Goal: Task Accomplishment & Management: Use online tool/utility

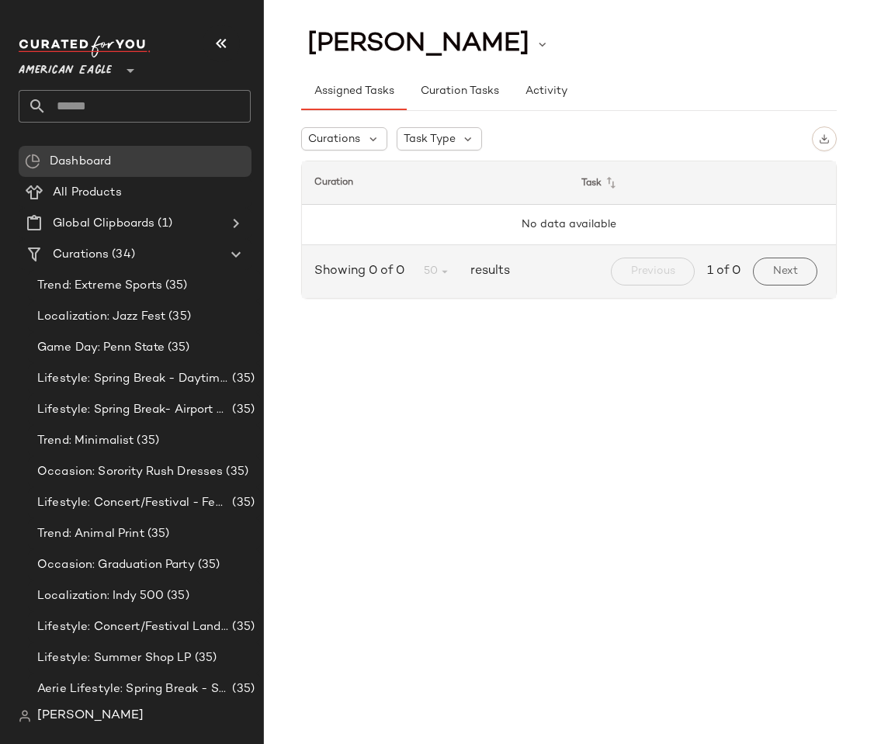
click at [66, 725] on span "[PERSON_NAME]" at bounding box center [90, 716] width 106 height 19
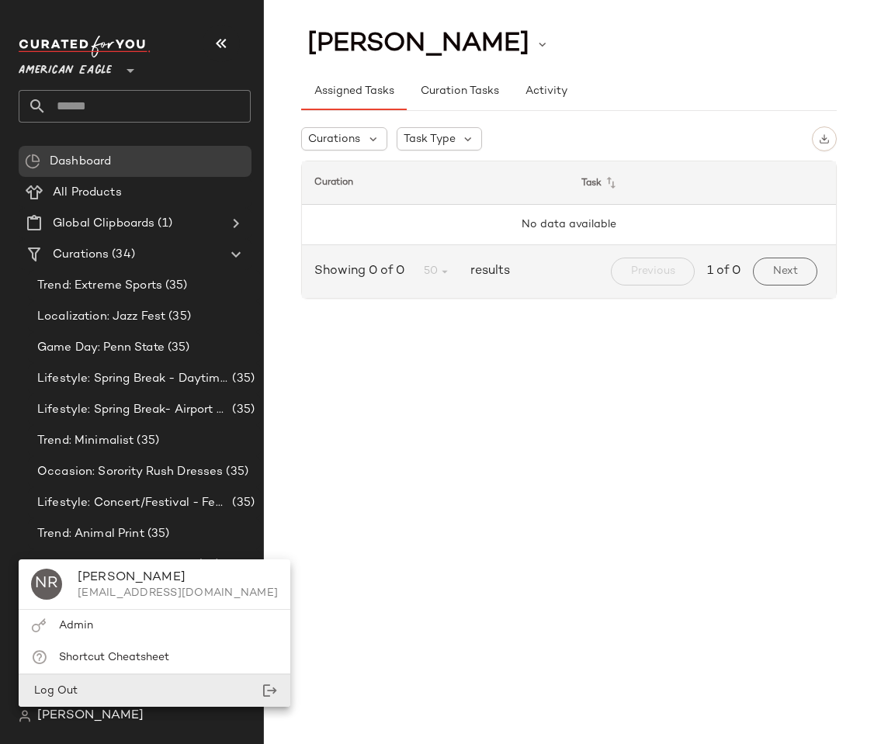
click at [93, 684] on div "Log Out" at bounding box center [155, 691] width 272 height 32
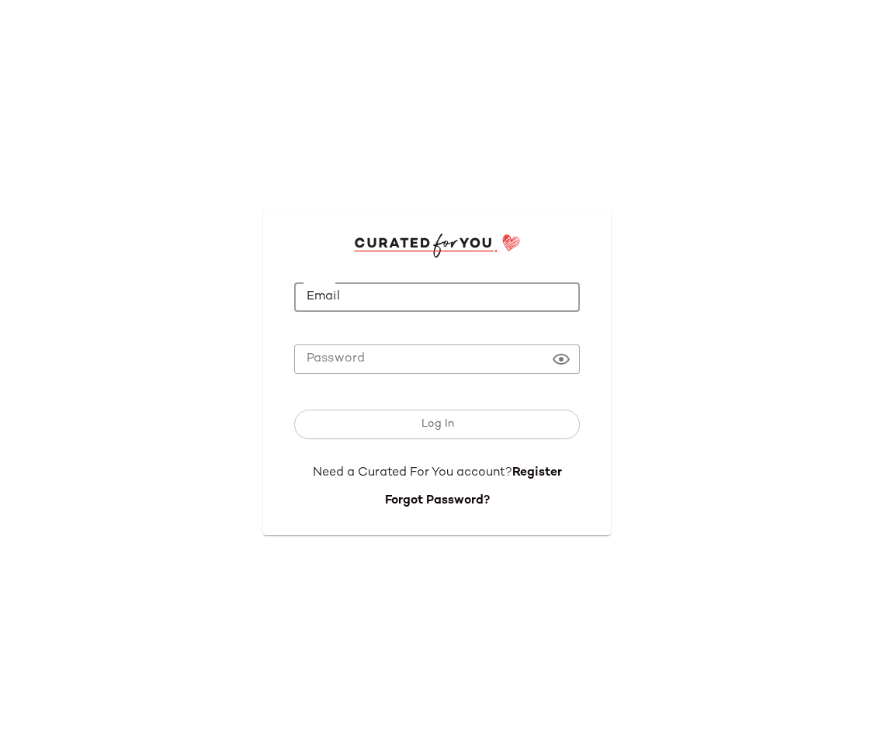
click at [407, 282] on input "Email" at bounding box center [437, 297] width 286 height 30
type input "**********"
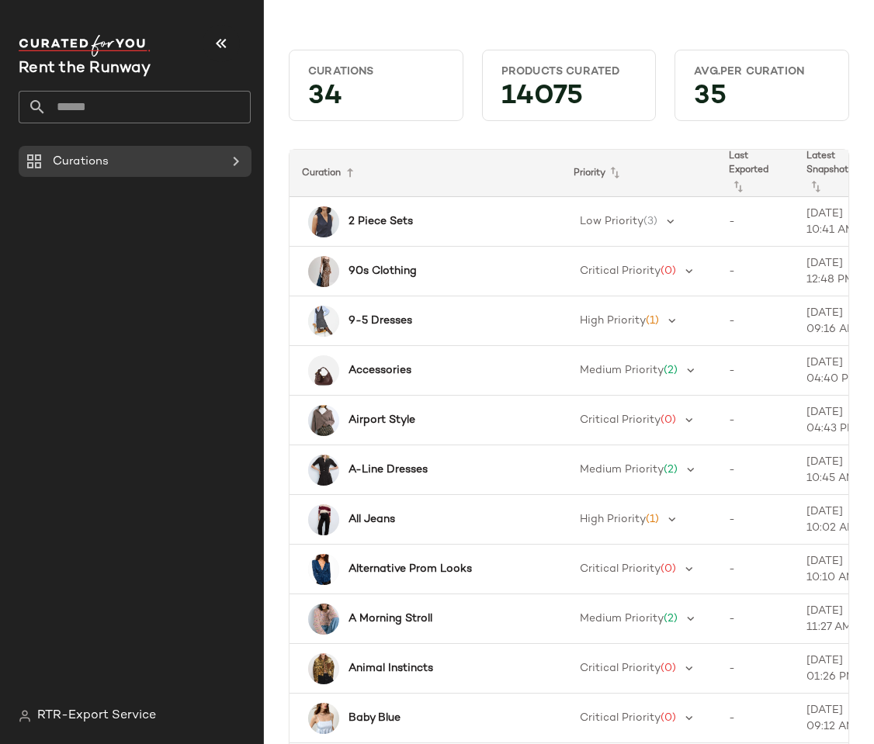
click at [84, 100] on input "text" at bounding box center [149, 107] width 204 height 33
click at [237, 168] on icon at bounding box center [236, 161] width 19 height 19
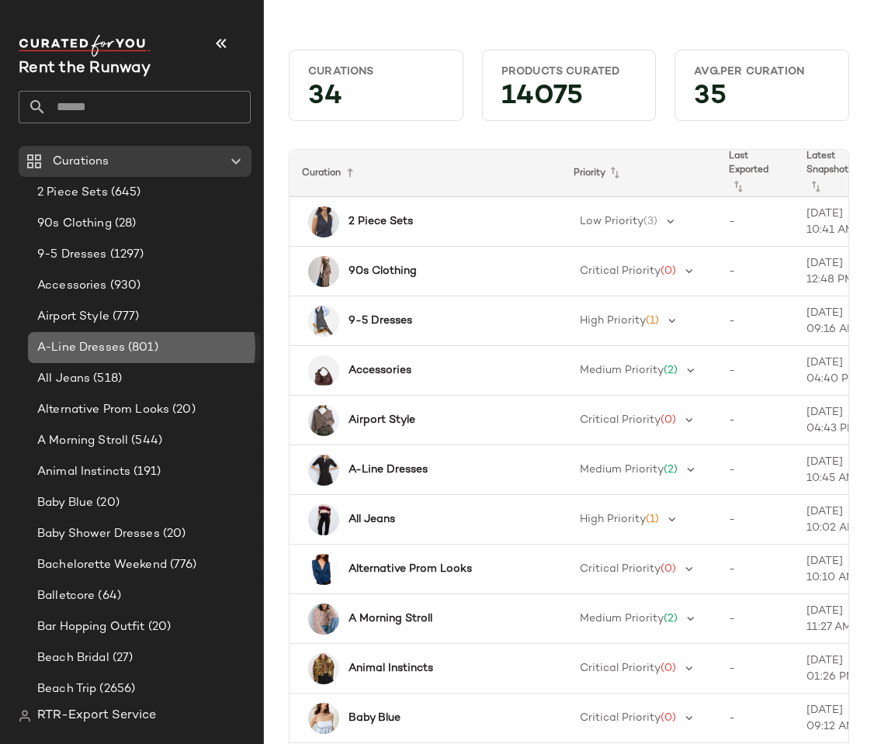
click at [104, 352] on span "A-Line Dresses" at bounding box center [81, 348] width 88 height 18
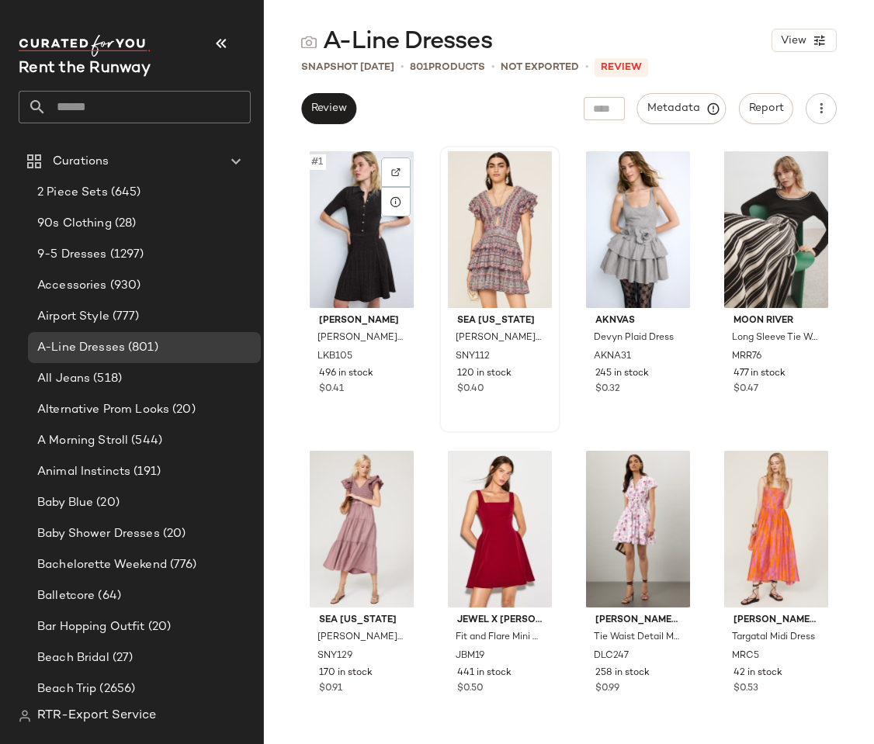
drag, startPoint x: 345, startPoint y: 223, endPoint x: 449, endPoint y: 244, distance: 106.8
click at [449, 244] on div "#1 L.K. Bennett Carrie Knitted Dress LKB105 496 in stock $0.41 Sea New York Par…" at bounding box center [568, 445] width 535 height 598
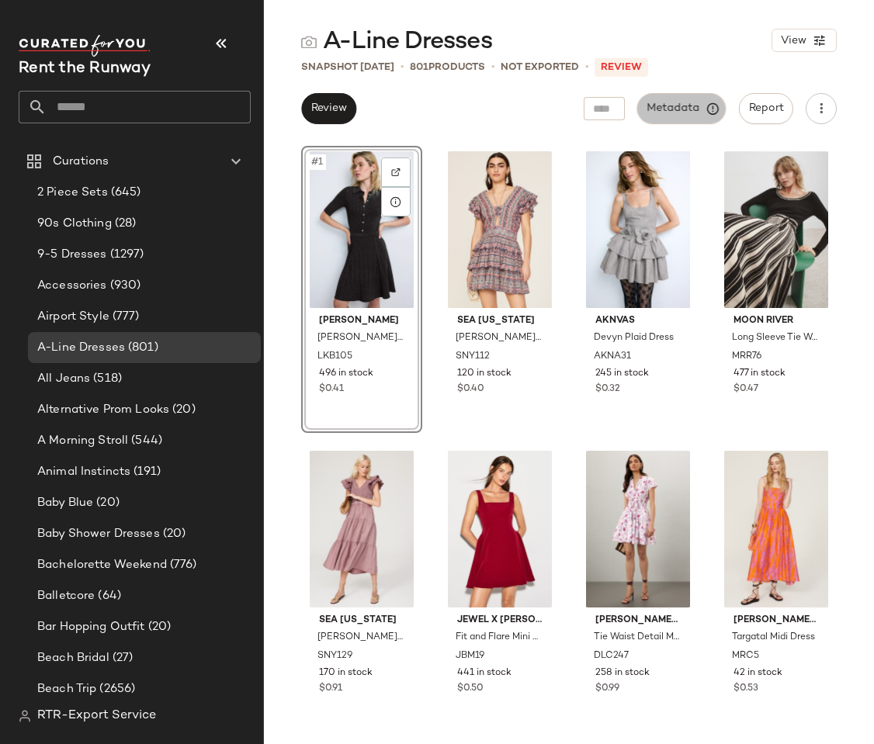
click at [674, 97] on button "Metadata" at bounding box center [681, 108] width 89 height 31
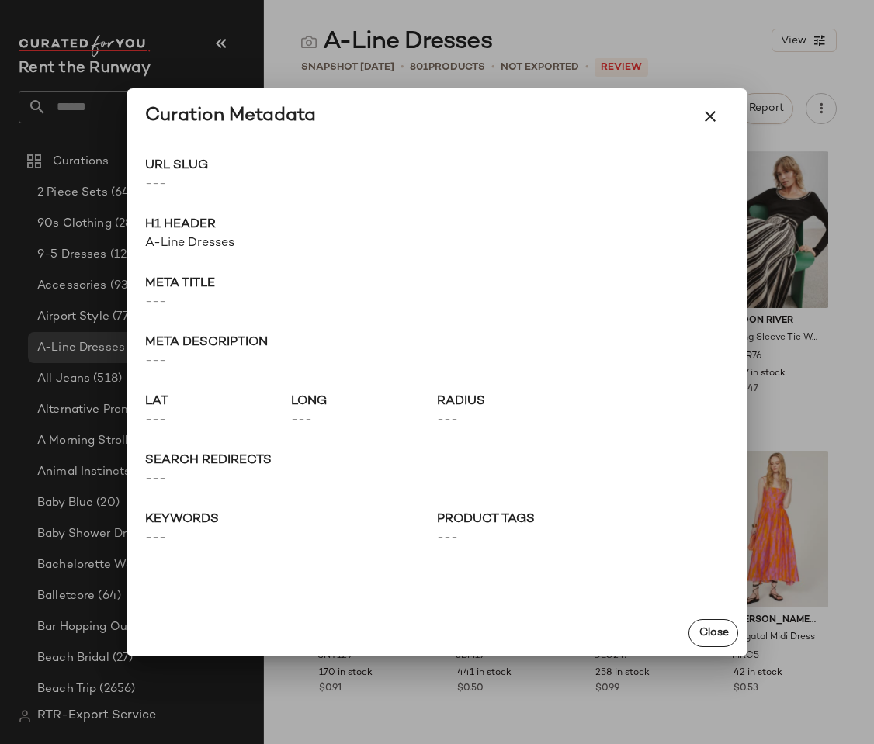
click at [700, 12] on div at bounding box center [437, 372] width 874 height 744
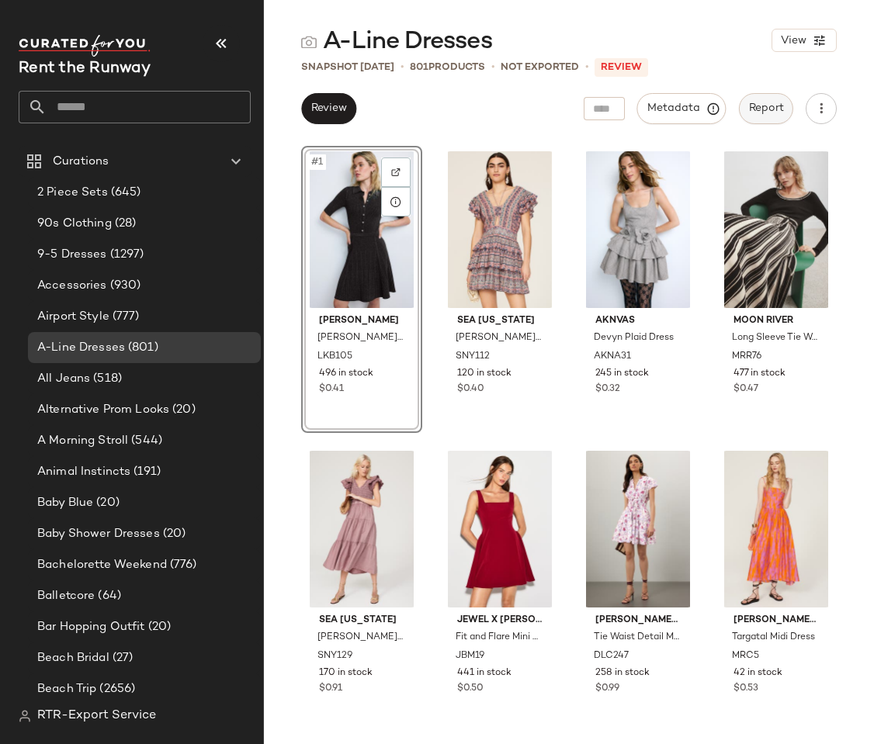
click at [757, 97] on button "Report" at bounding box center [766, 108] width 54 height 31
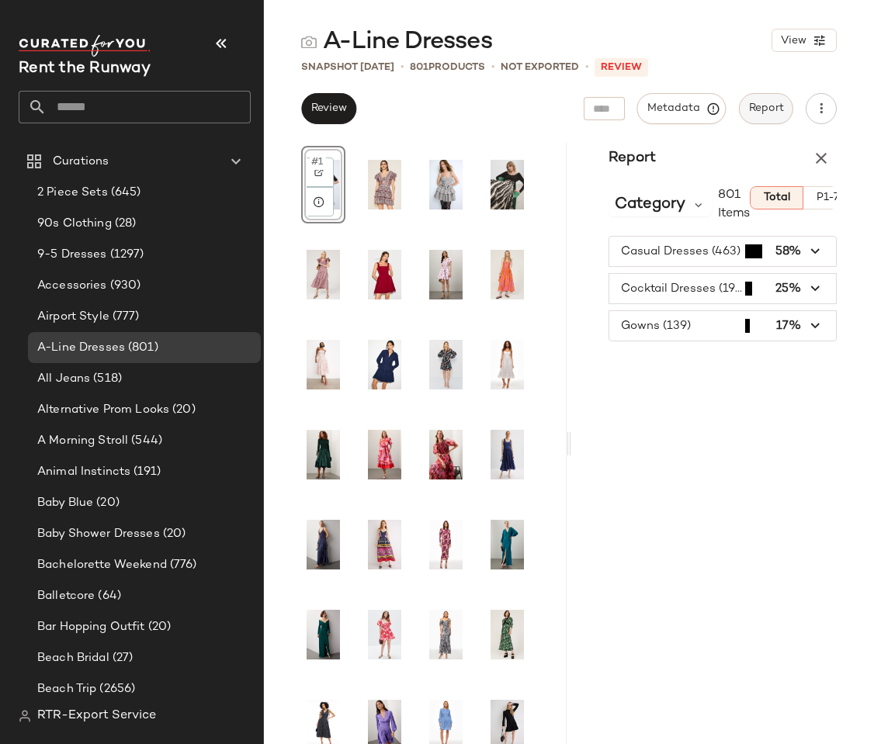
click at [762, 102] on span "Report" at bounding box center [766, 108] width 36 height 12
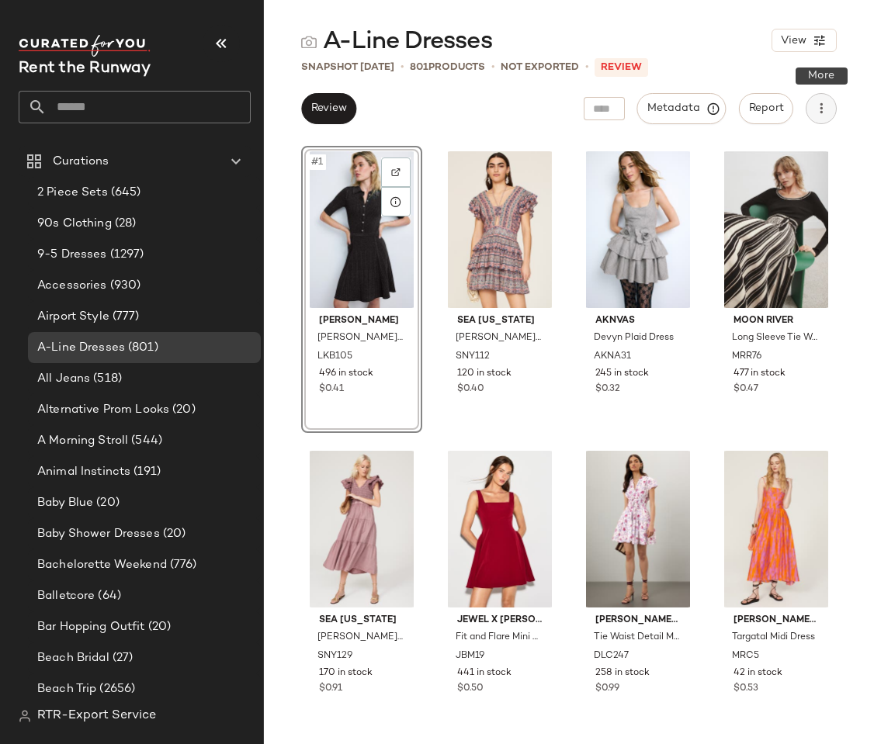
click at [826, 118] on button "button" at bounding box center [821, 108] width 31 height 31
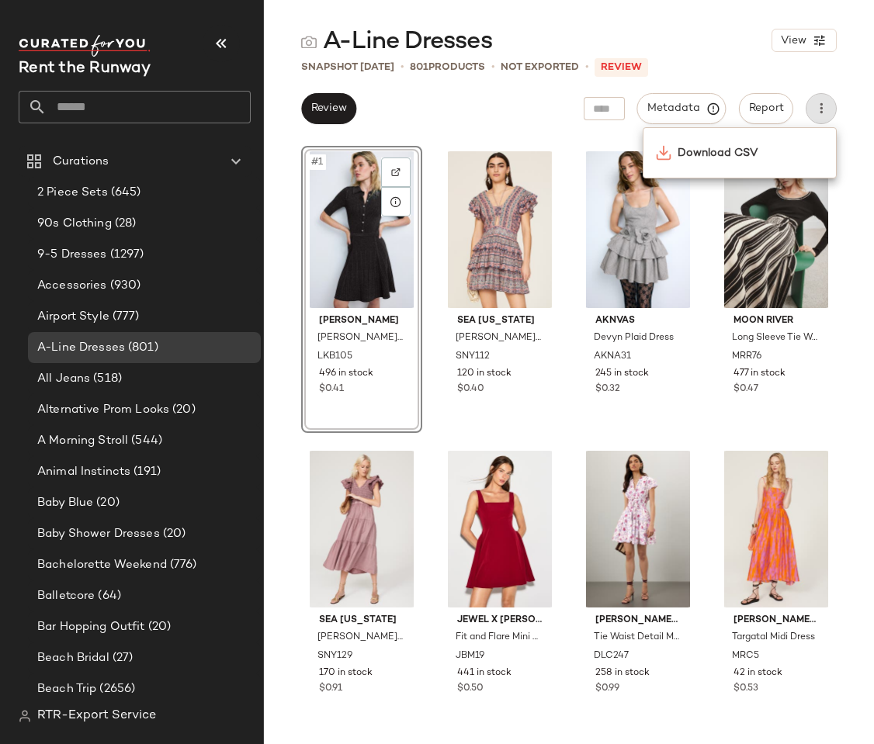
click at [719, 44] on div "A-Line Dresses View" at bounding box center [569, 40] width 610 height 31
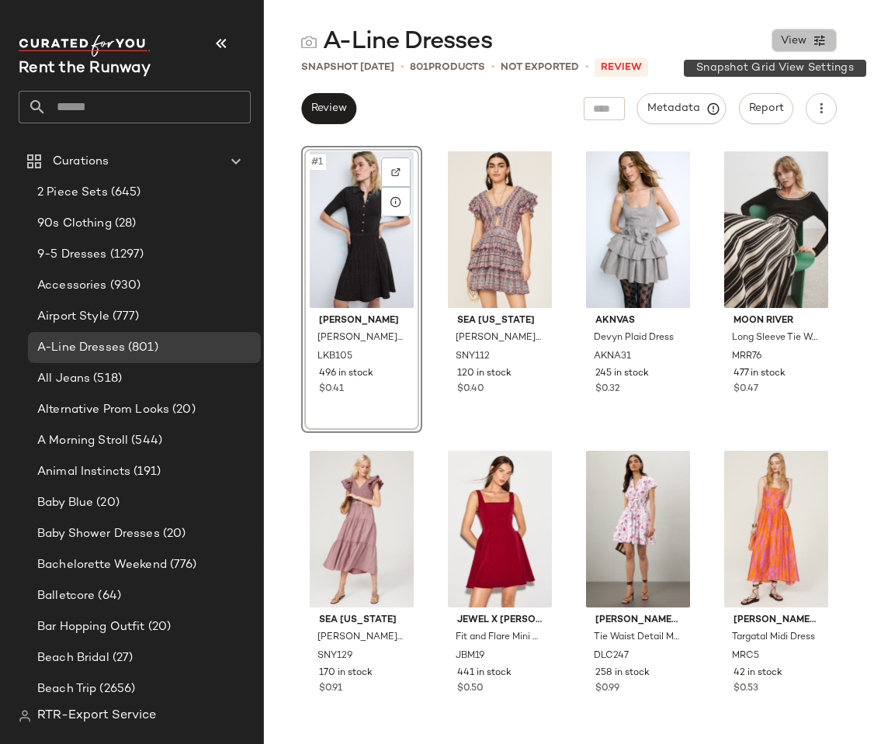
click at [799, 40] on span "View" at bounding box center [793, 41] width 26 height 12
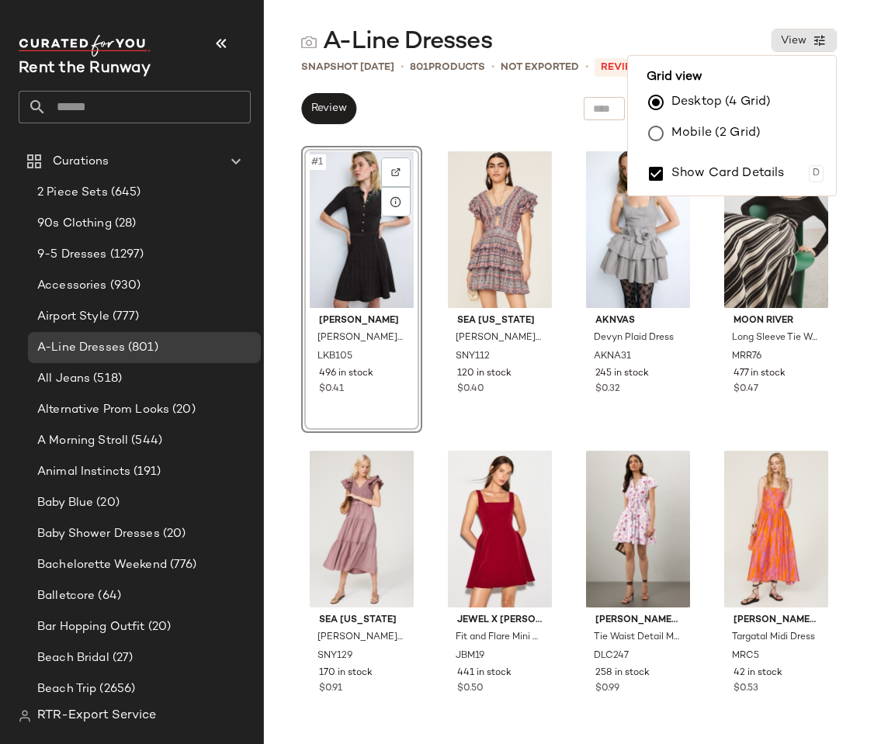
click at [677, 31] on div "A-Line Dresses View" at bounding box center [569, 40] width 610 height 31
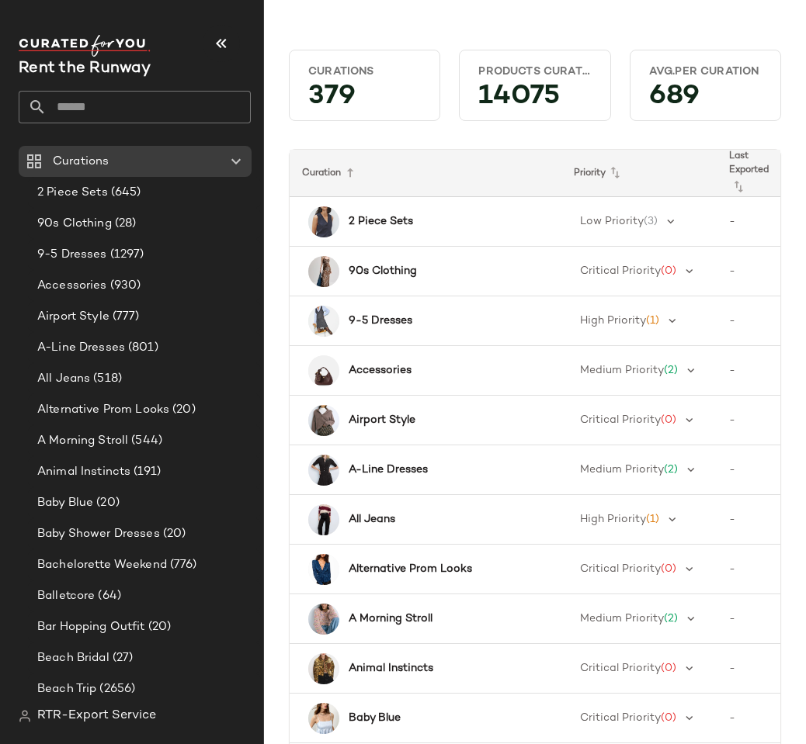
click at [47, 704] on div "RTR-Export Service" at bounding box center [141, 716] width 244 height 31
click at [53, 716] on span "RTR-Export Service" at bounding box center [96, 716] width 119 height 19
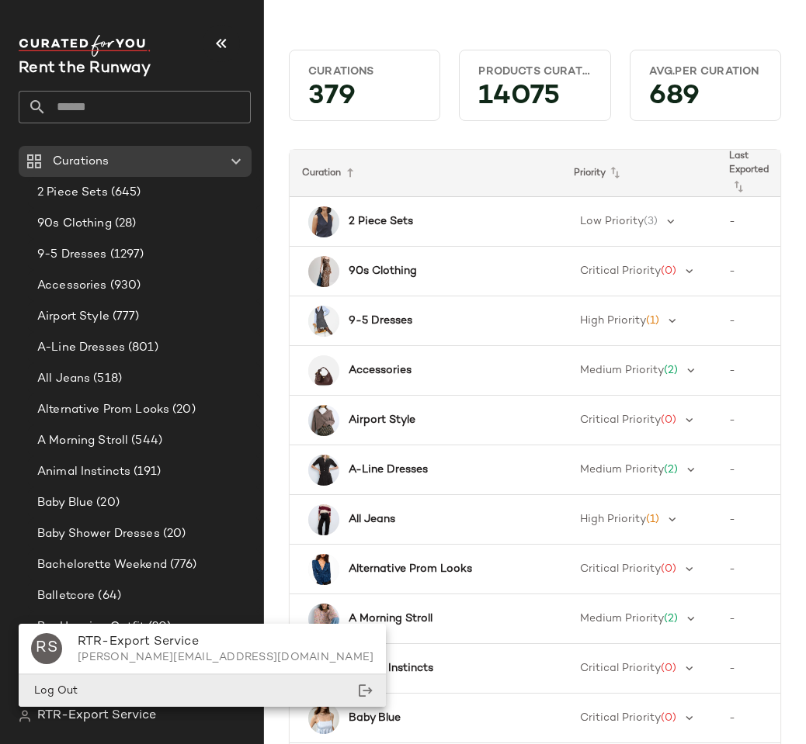
click at [73, 685] on span "Log Out" at bounding box center [54, 691] width 47 height 12
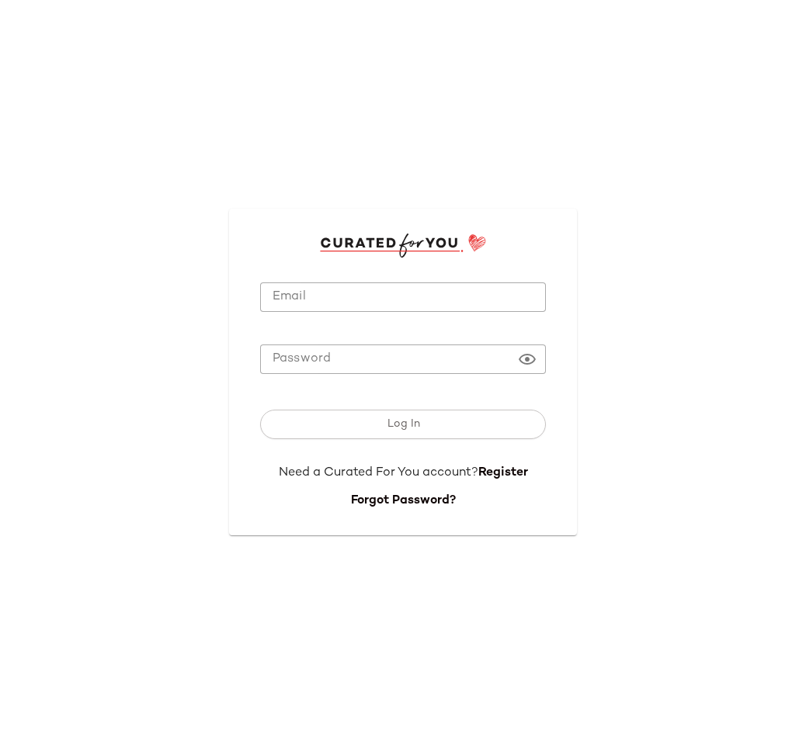
click at [368, 296] on input "Email" at bounding box center [403, 297] width 286 height 30
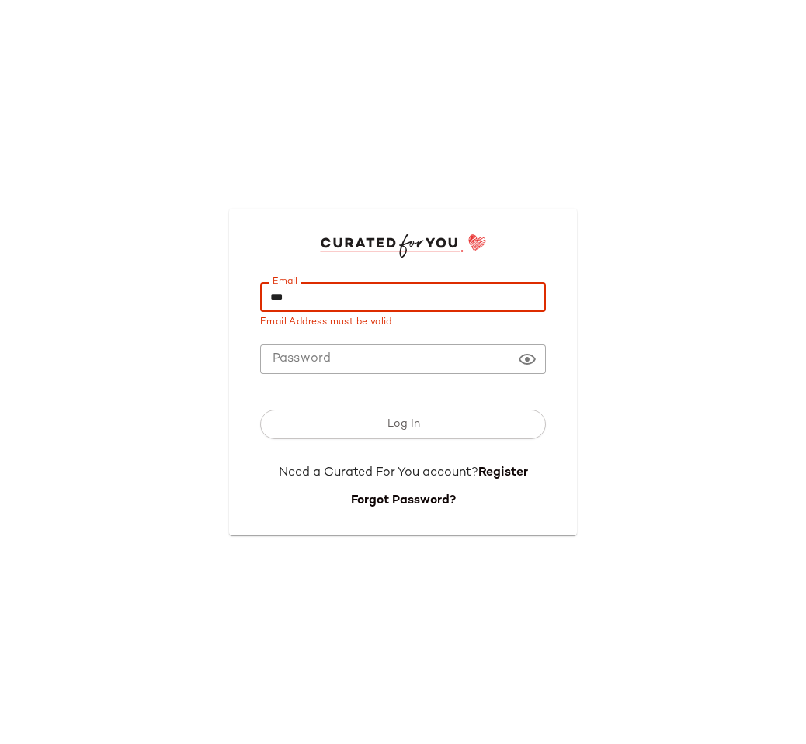
type input "**********"
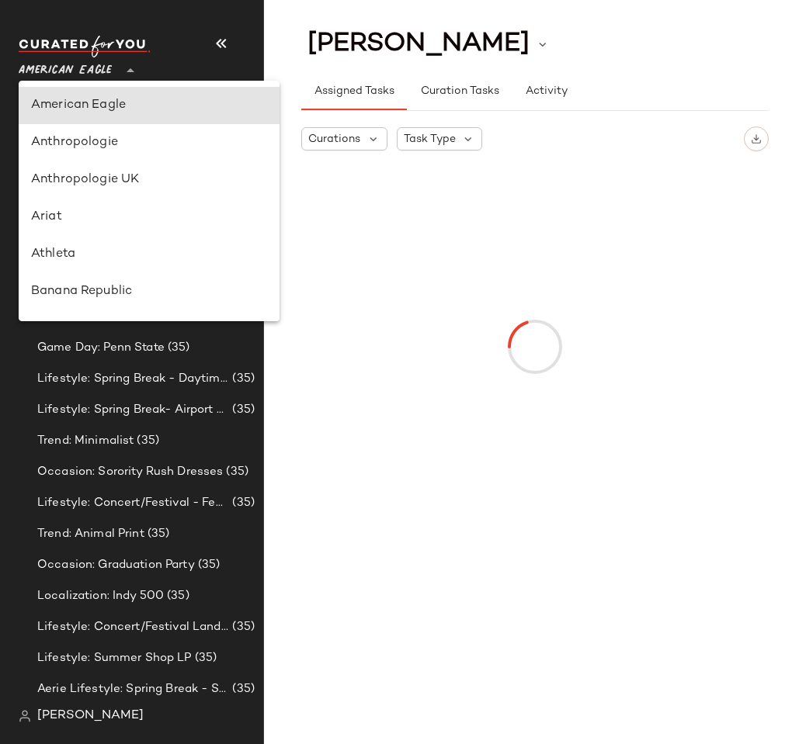
click at [69, 61] on span "American Eagle" at bounding box center [65, 67] width 93 height 28
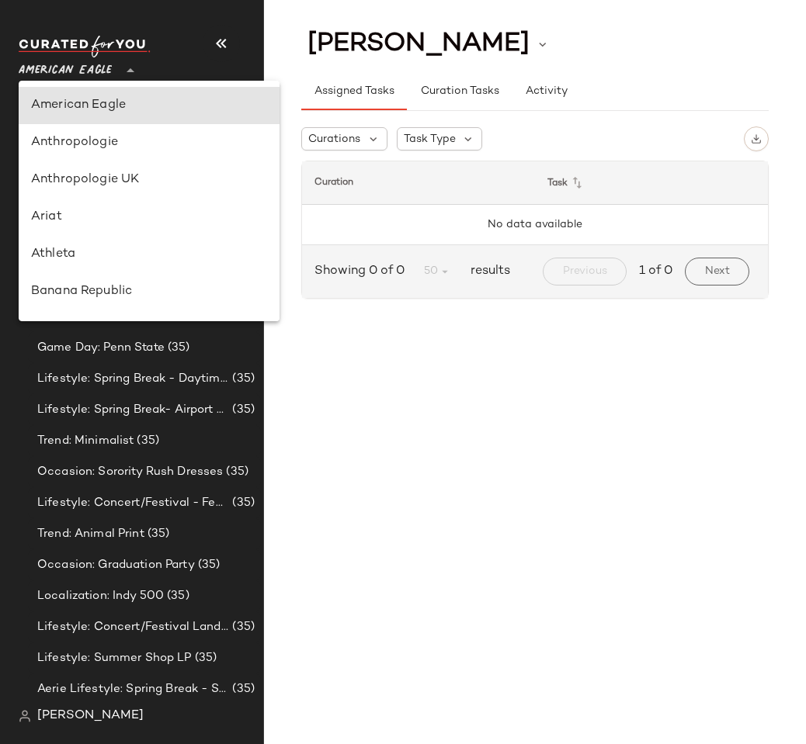
click at [343, 329] on div "[PERSON_NAME] Assigned Tasks Curation Tasks Activity Curations Task Type Curati…" at bounding box center [535, 384] width 542 height 719
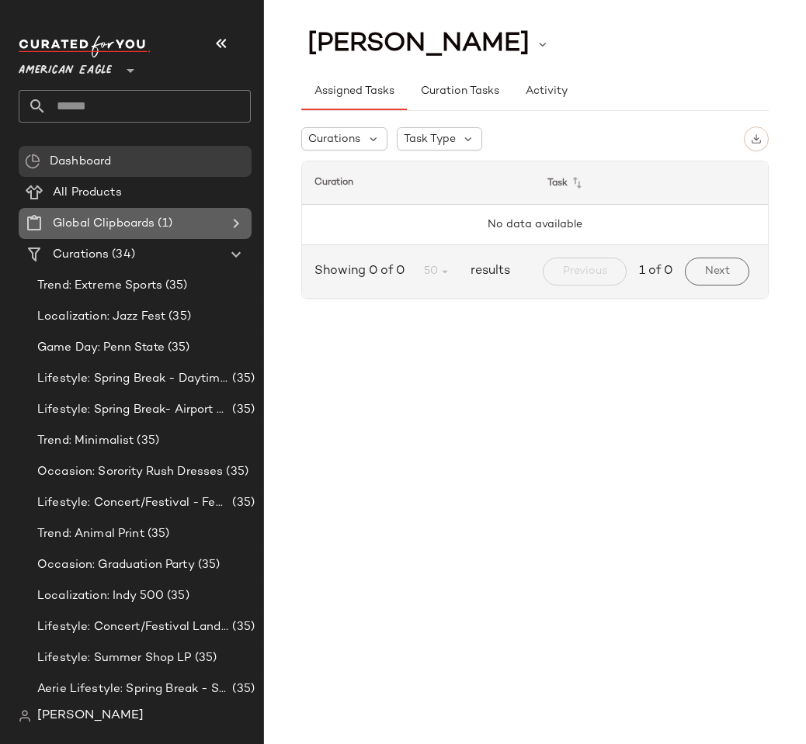
click at [95, 210] on Clipboards "Global Clipboards (1)" at bounding box center [135, 223] width 233 height 31
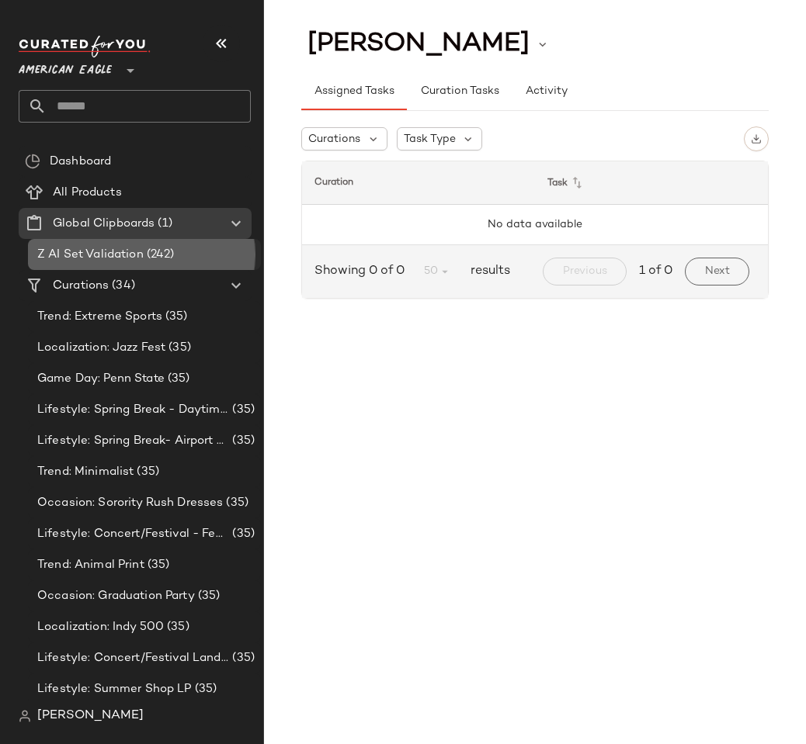
click at [95, 258] on span "Z AI Set Validation" at bounding box center [90, 255] width 106 height 18
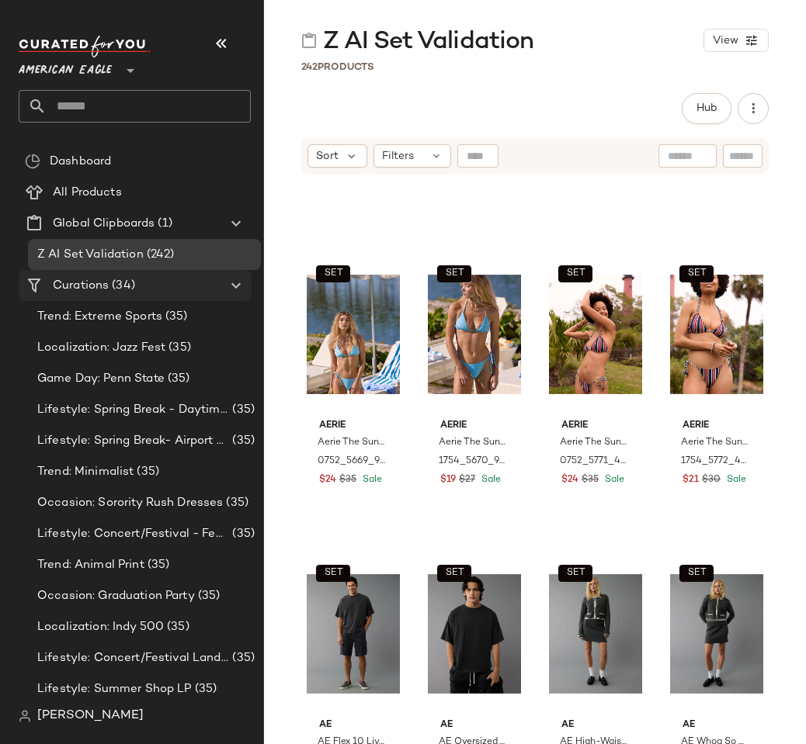
scroll to position [783, 0]
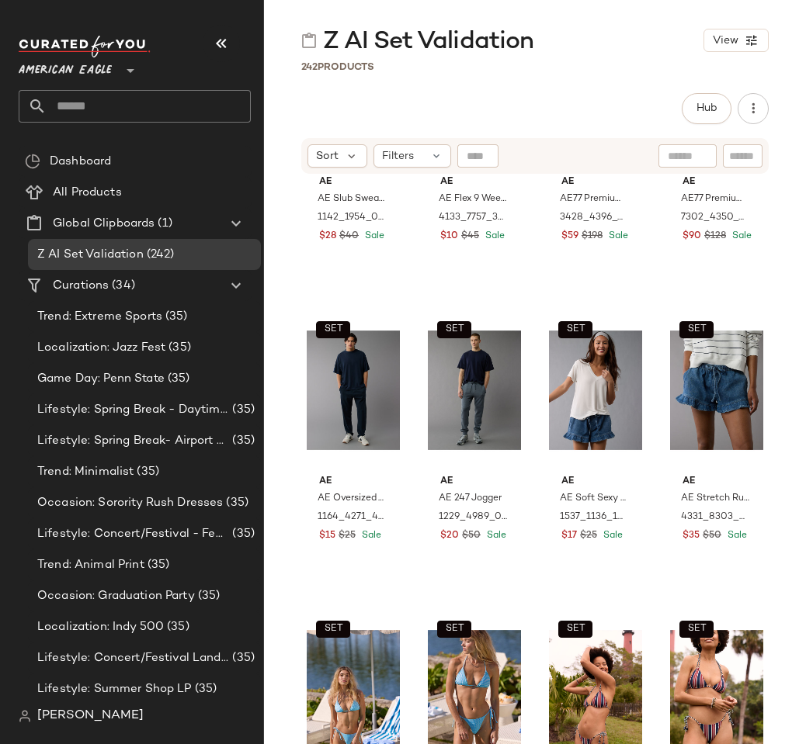
click at [315, 65] on span "242" at bounding box center [309, 67] width 16 height 11
click at [438, 88] on div "Z AI Set Validation View 242 Products Hub Send for Review External Review Inter…" at bounding box center [535, 384] width 542 height 719
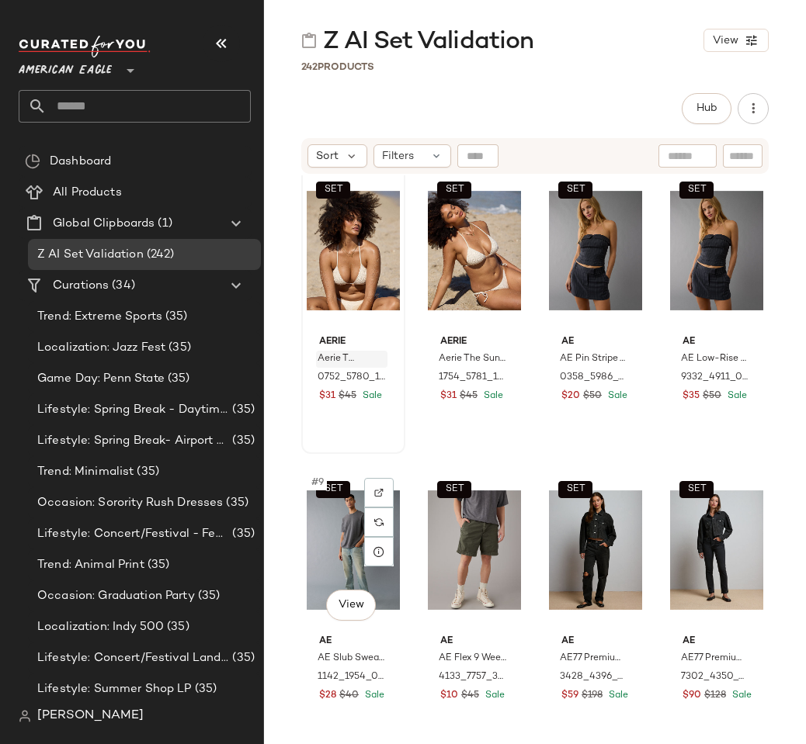
scroll to position [0, 0]
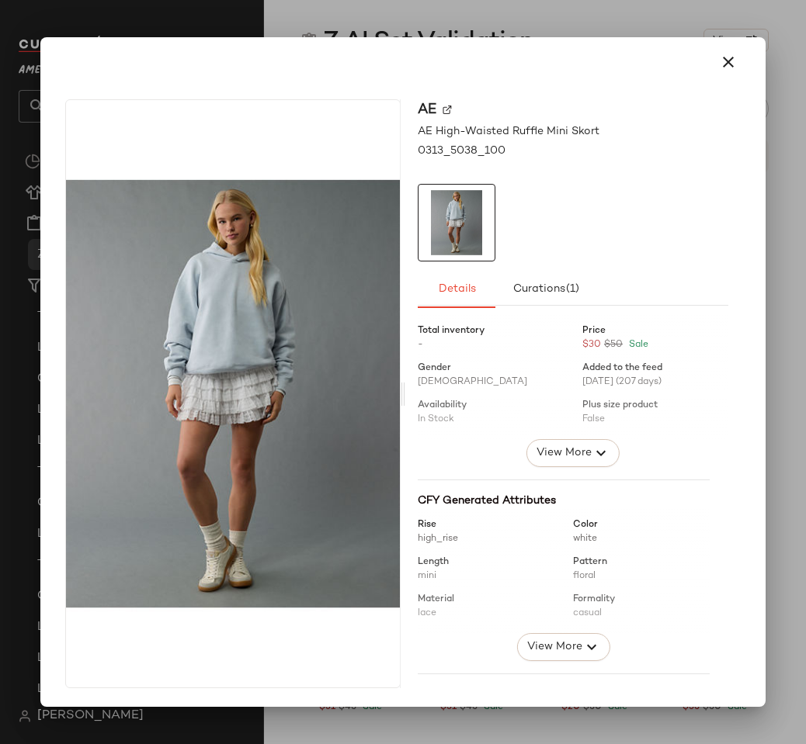
click at [530, 26] on div at bounding box center [403, 372] width 806 height 744
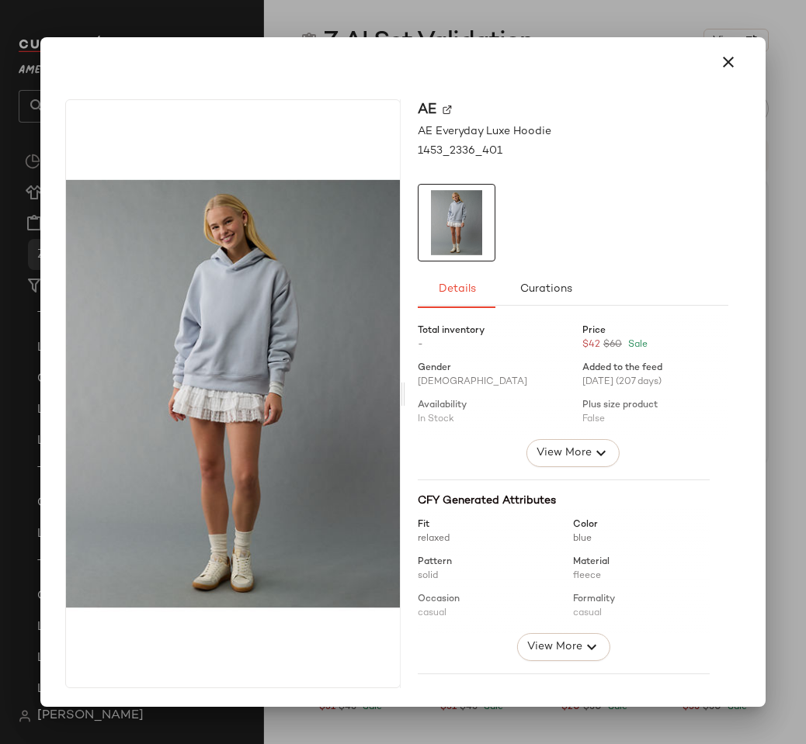
click at [446, 6] on div at bounding box center [403, 372] width 806 height 744
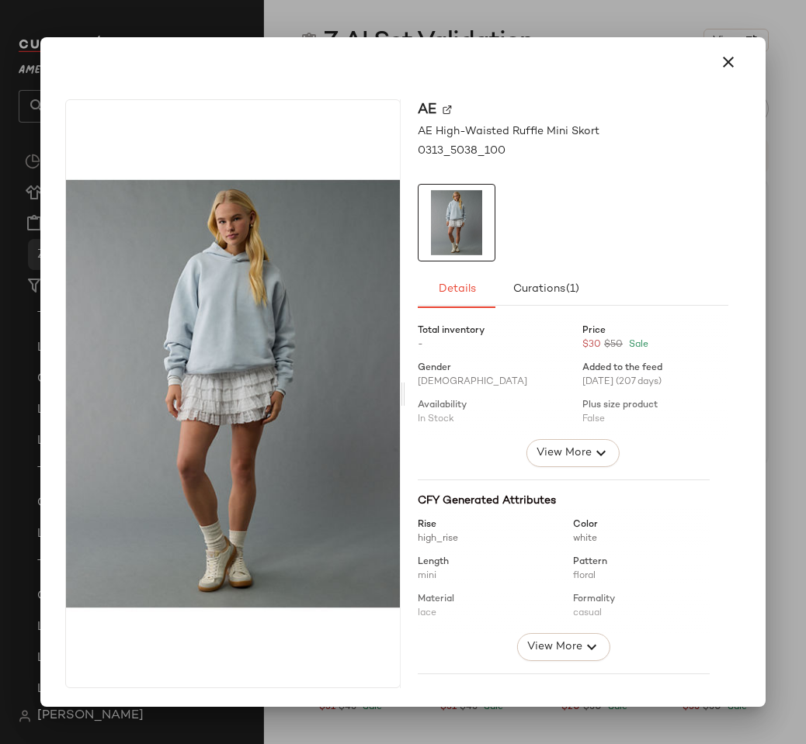
click at [539, 5] on div at bounding box center [403, 372] width 806 height 744
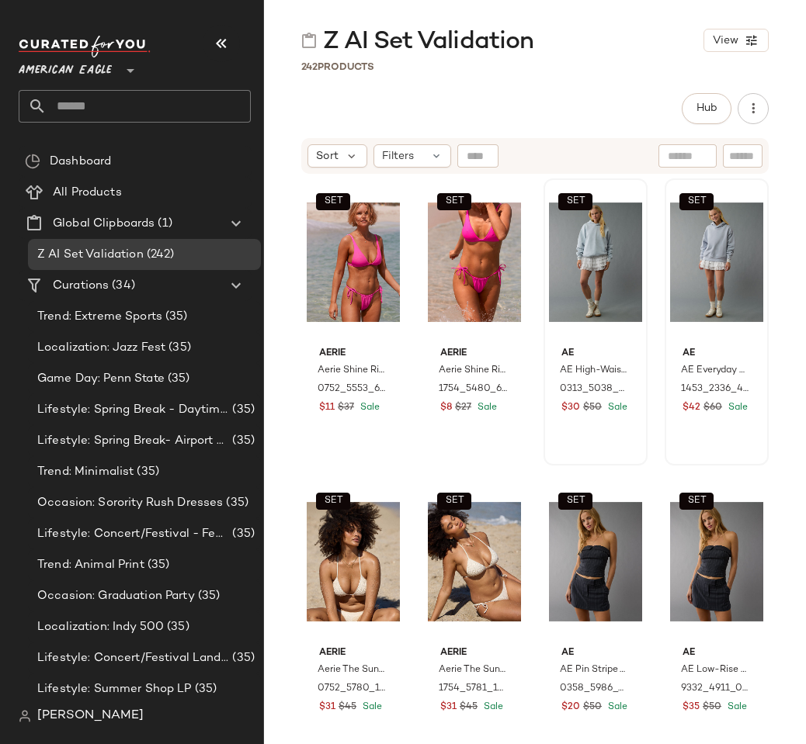
click at [455, 71] on div "242 Products" at bounding box center [535, 67] width 542 height 16
